Goal: Check status: Check status

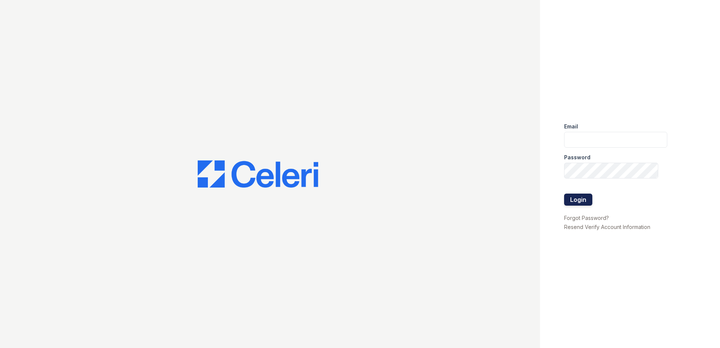
type input "jgeronimo@trinity-pm.com"
click at [579, 205] on button "Login" at bounding box center [578, 200] width 28 height 12
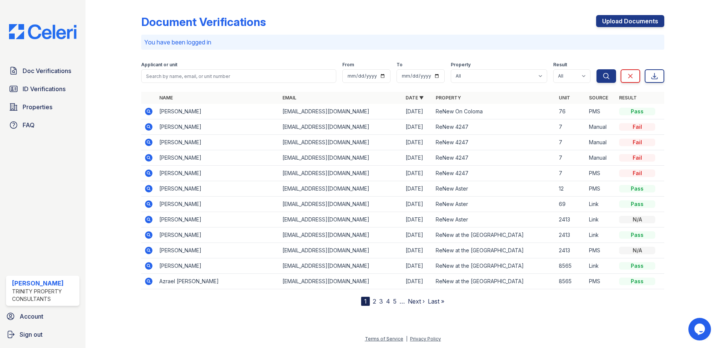
click at [147, 108] on icon at bounding box center [149, 112] width 8 height 8
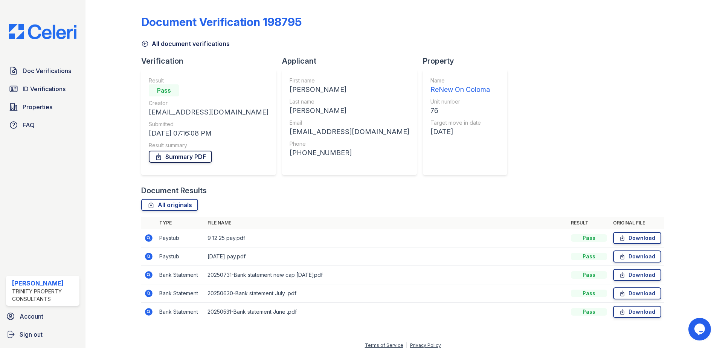
click at [168, 155] on link "Summary PDF" at bounding box center [180, 157] width 63 height 12
click at [146, 271] on icon at bounding box center [148, 274] width 9 height 9
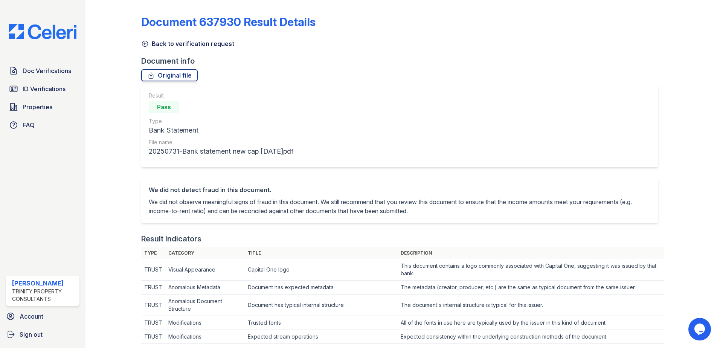
click at [142, 41] on icon at bounding box center [145, 44] width 8 height 8
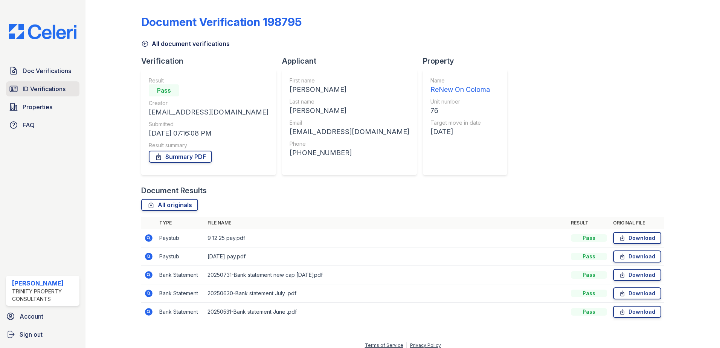
click at [43, 93] on span "ID Verifications" at bounding box center [44, 88] width 43 height 9
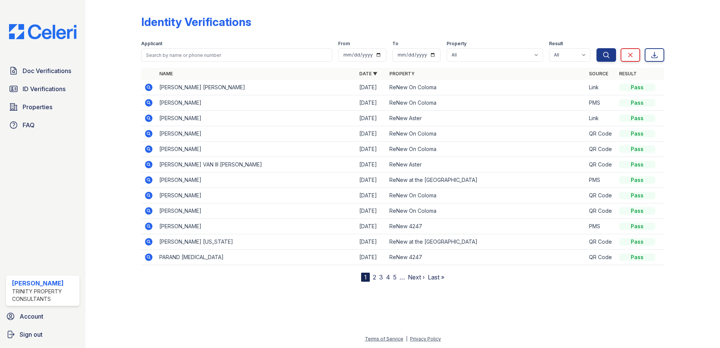
click at [147, 103] on icon at bounding box center [149, 103] width 8 height 8
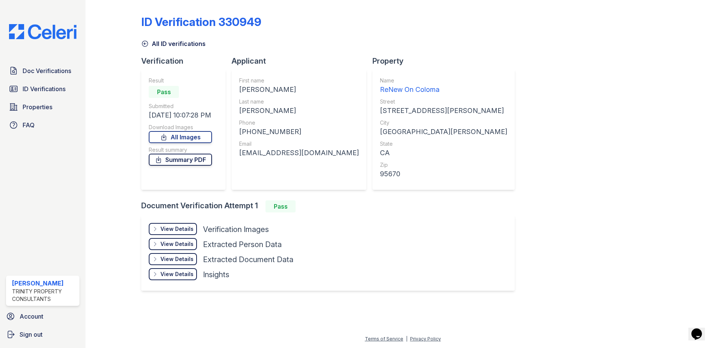
click at [179, 161] on link "Summary PDF" at bounding box center [180, 160] width 63 height 12
click at [158, 231] on icon at bounding box center [155, 229] width 6 height 6
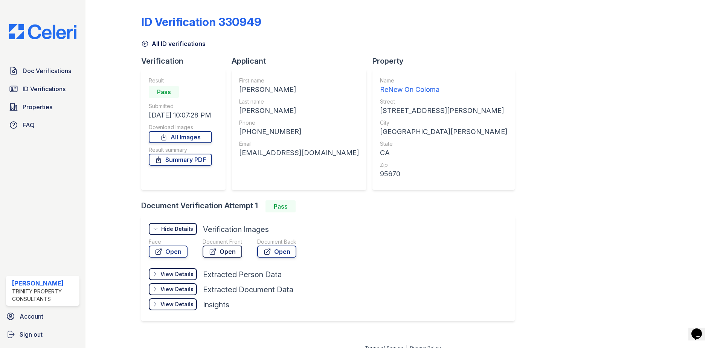
click at [221, 249] on link "Open" at bounding box center [223, 252] width 40 height 12
